Goal: Information Seeking & Learning: Learn about a topic

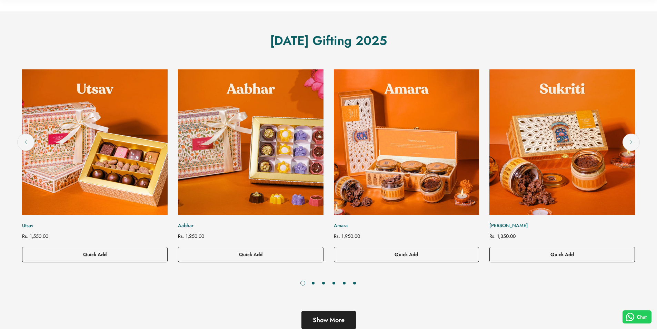
scroll to position [310, 0]
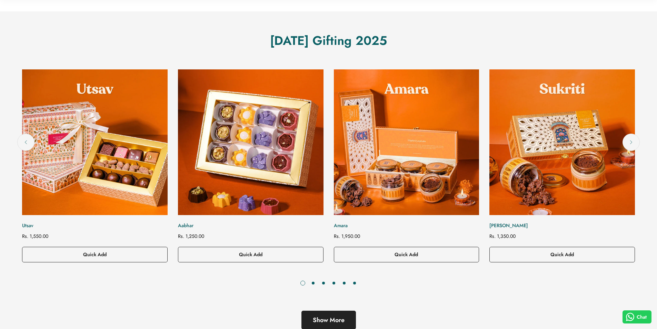
click at [224, 148] on img "Aabhar" at bounding box center [251, 142] width 160 height 160
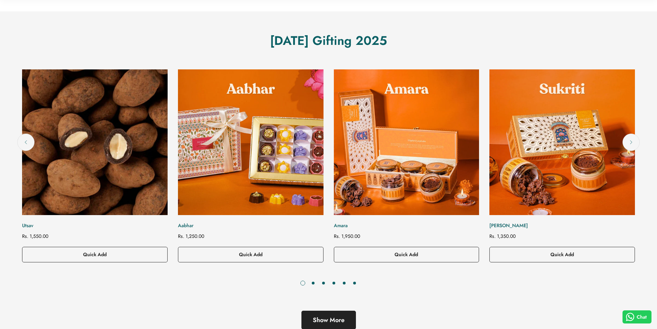
click at [94, 145] on img "Utsav" at bounding box center [95, 142] width 160 height 160
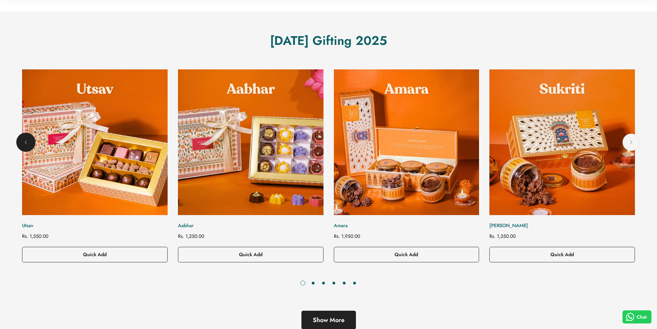
click at [22, 141] on button "Previous" at bounding box center [25, 141] width 17 height 17
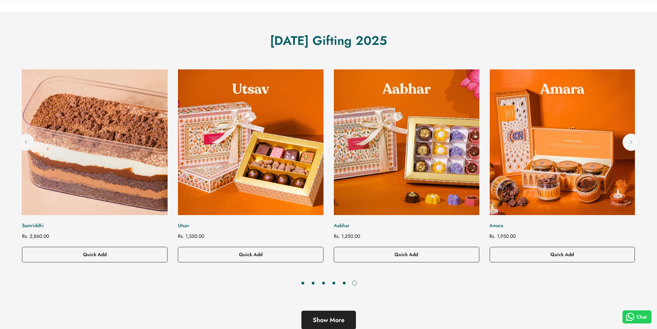
click at [75, 139] on img "Samriddhi" at bounding box center [95, 142] width 160 height 160
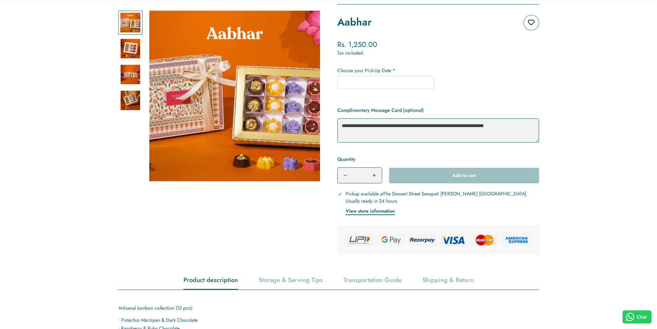
scroll to position [138, 0]
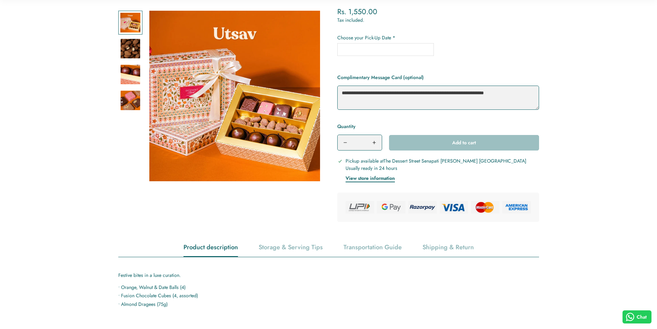
scroll to position [138, 0]
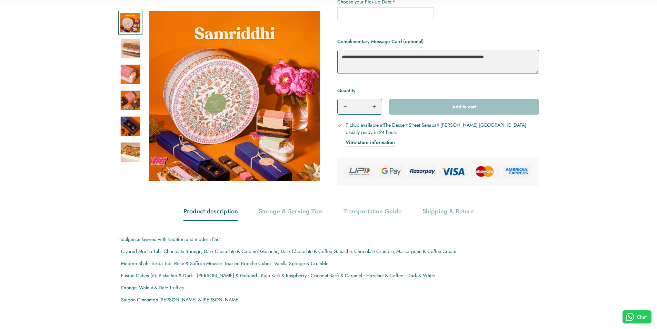
scroll to position [172, 0]
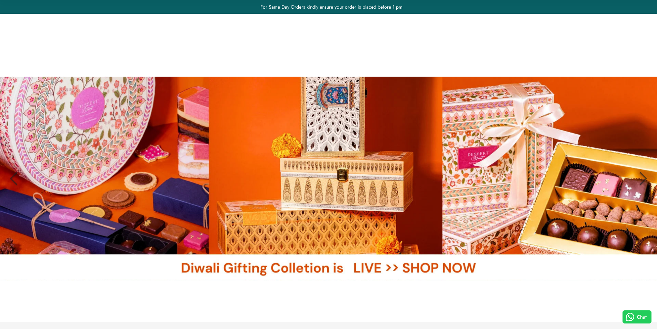
scroll to position [310, 0]
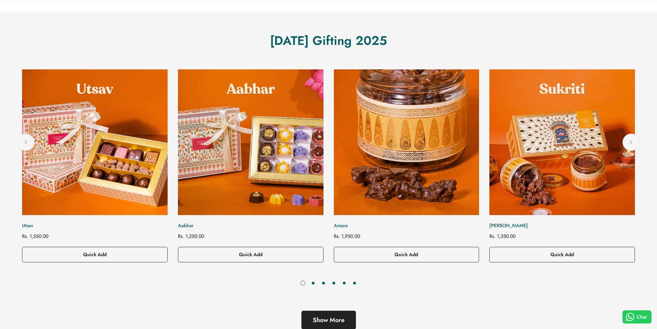
click at [387, 111] on img "Amara" at bounding box center [406, 142] width 160 height 160
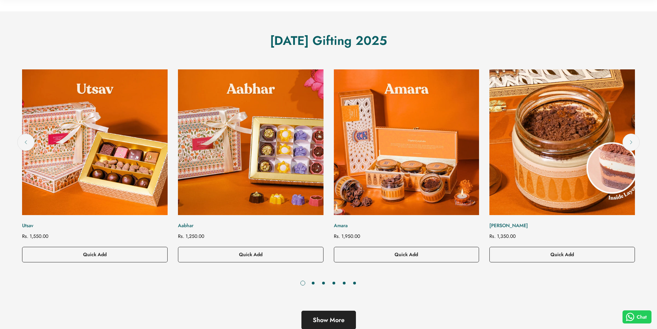
click at [560, 161] on img "Sukriti" at bounding box center [562, 142] width 160 height 160
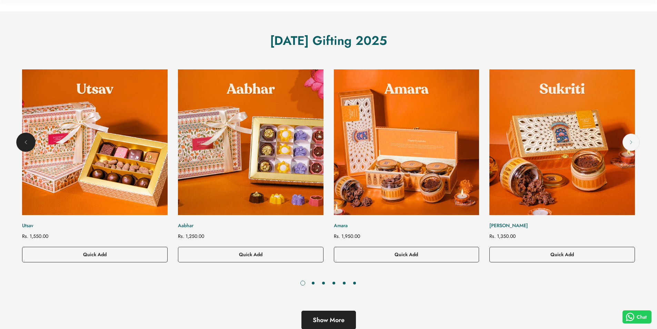
click at [24, 140] on icon "Previous" at bounding box center [25, 142] width 7 height 7
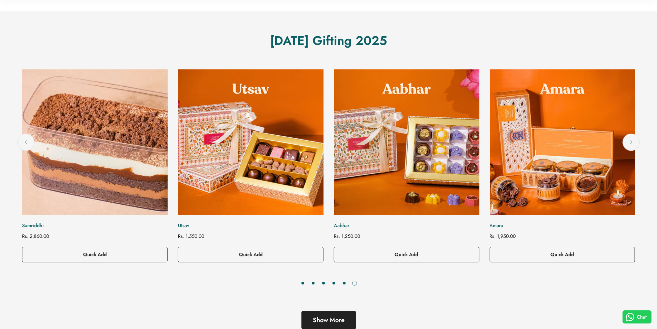
click at [87, 133] on img "Samriddhi" at bounding box center [95, 142] width 160 height 160
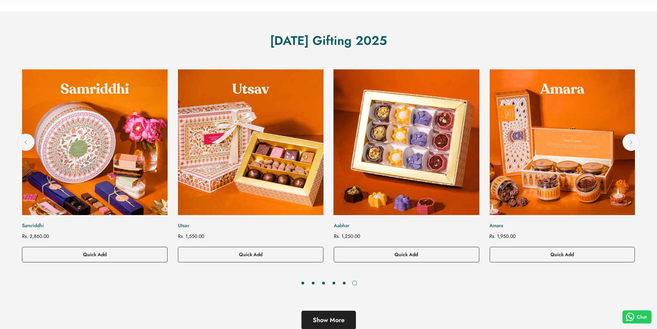
click at [397, 90] on img "Aabhar" at bounding box center [406, 142] width 160 height 160
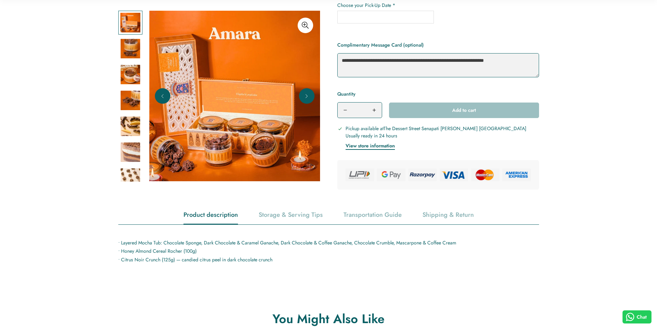
scroll to position [172, 0]
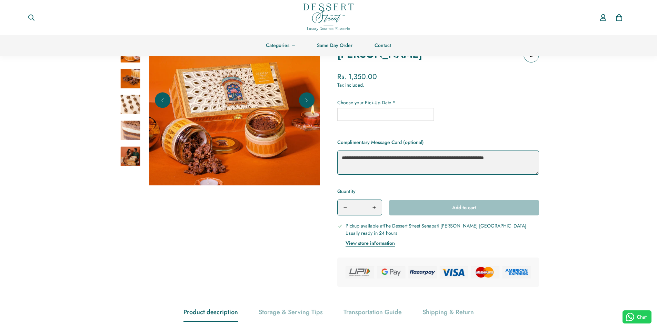
scroll to position [138, 0]
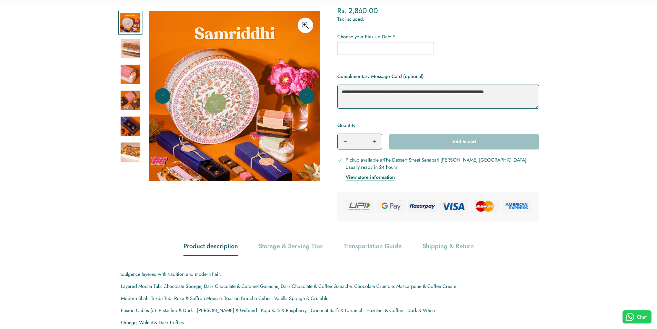
scroll to position [138, 0]
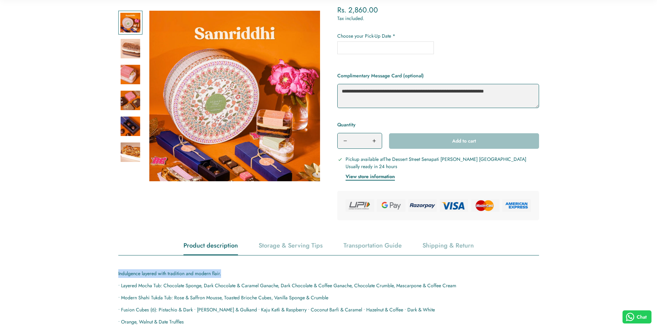
drag, startPoint x: 117, startPoint y: 274, endPoint x: 223, endPoint y: 273, distance: 105.8
click at [223, 273] on div "Product description Storage & Serving Tips Transportation Guide Shipping & Retu…" at bounding box center [328, 286] width 431 height 101
copy p "Indulgence layered with tradition and modern flair."
